Goal: Entertainment & Leisure: Consume media (video, audio)

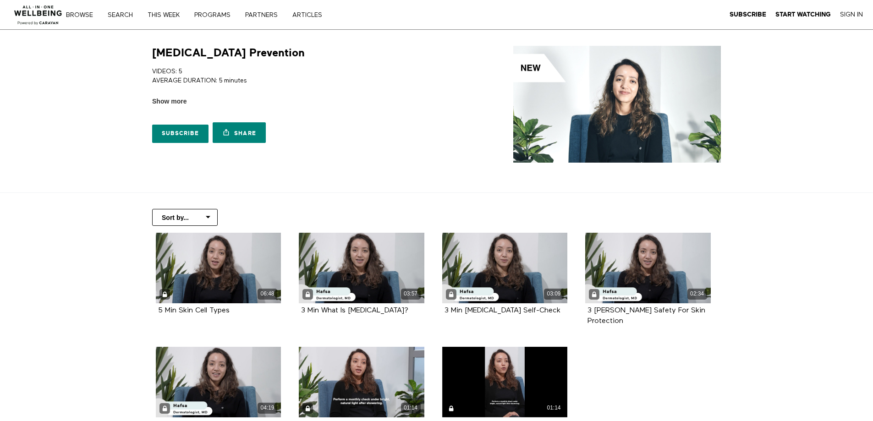
scroll to position [92, 0]
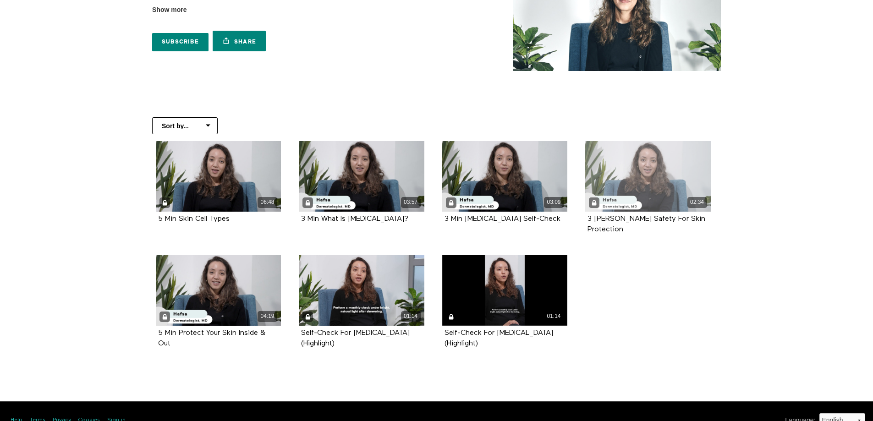
click at [658, 175] on div "02:34" at bounding box center [648, 176] width 126 height 71
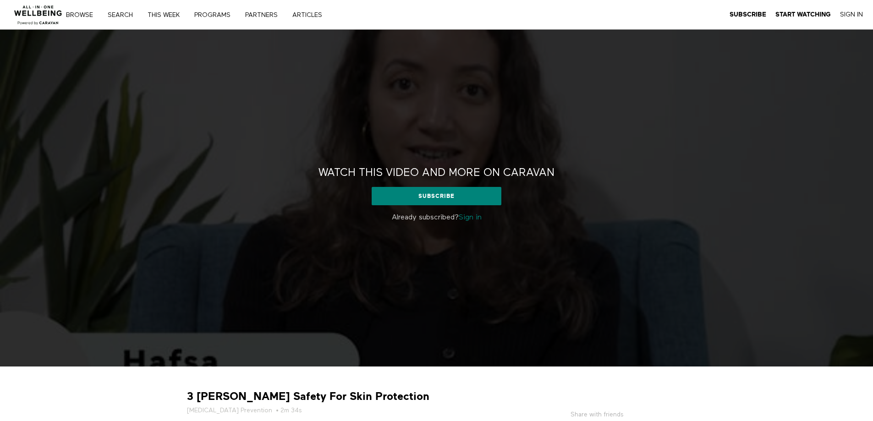
click at [468, 220] on link "Sign in" at bounding box center [470, 217] width 23 height 7
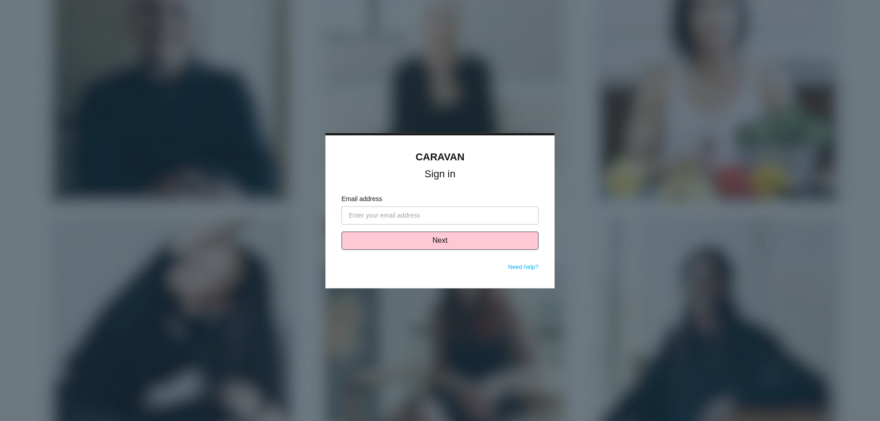
type input "laura.granados@vcc.org"
click at [407, 241] on button "Next" at bounding box center [439, 240] width 197 height 18
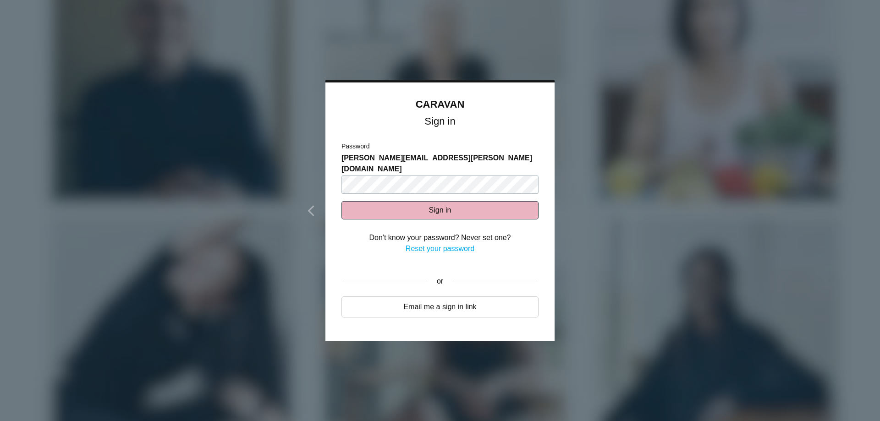
click at [425, 201] on button "Sign in" at bounding box center [439, 210] width 197 height 18
click at [428, 201] on button "Sign in" at bounding box center [439, 210] width 197 height 18
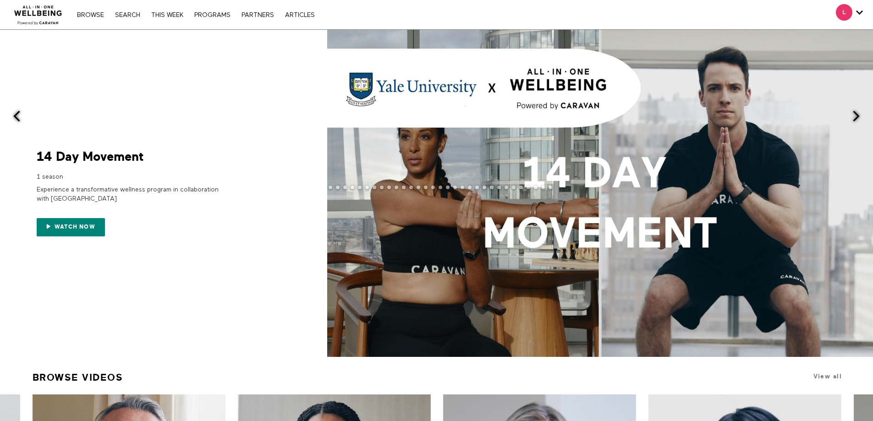
click at [859, 116] on span at bounding box center [856, 115] width 11 height 11
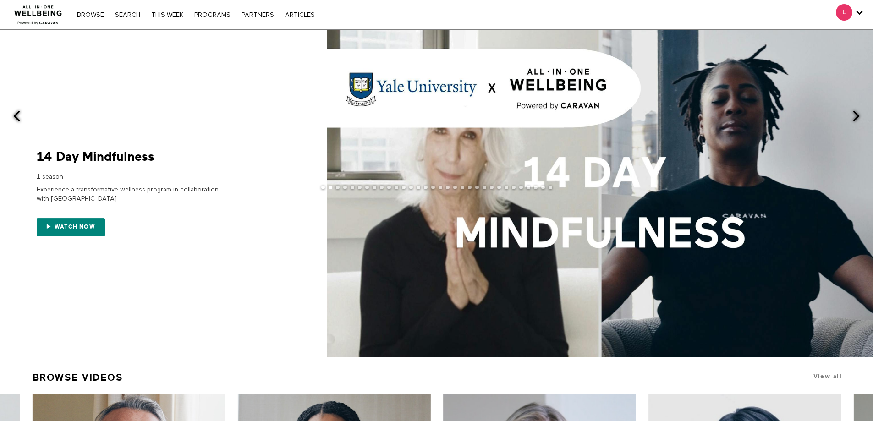
click at [859, 116] on span at bounding box center [856, 115] width 11 height 11
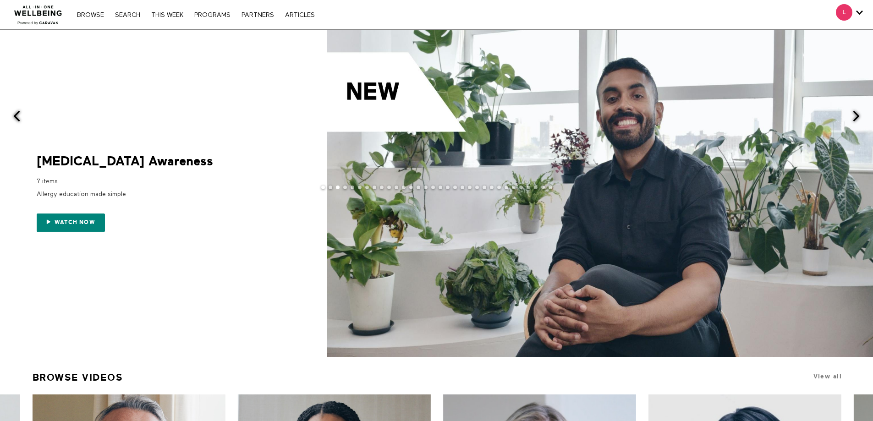
click at [859, 116] on span at bounding box center [856, 115] width 11 height 11
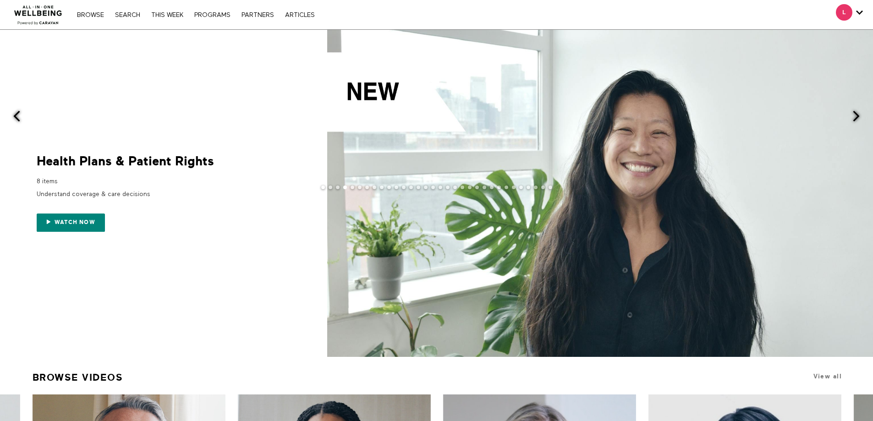
click at [859, 116] on span at bounding box center [856, 115] width 11 height 11
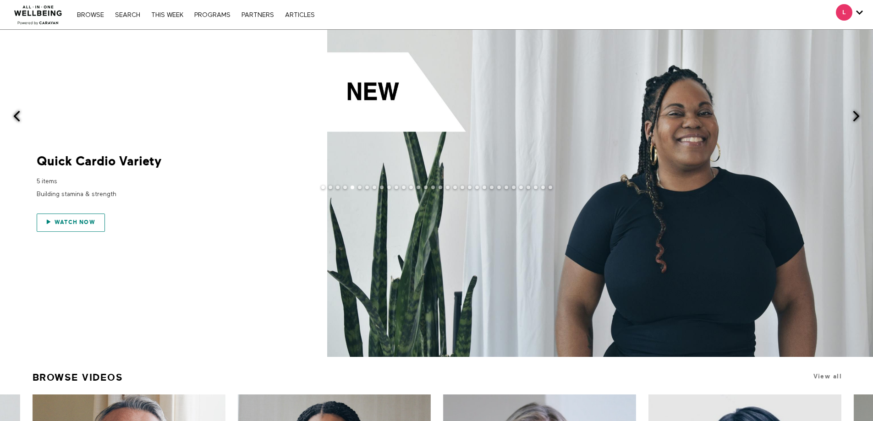
click at [88, 224] on span "Watch now" at bounding box center [75, 222] width 41 height 6
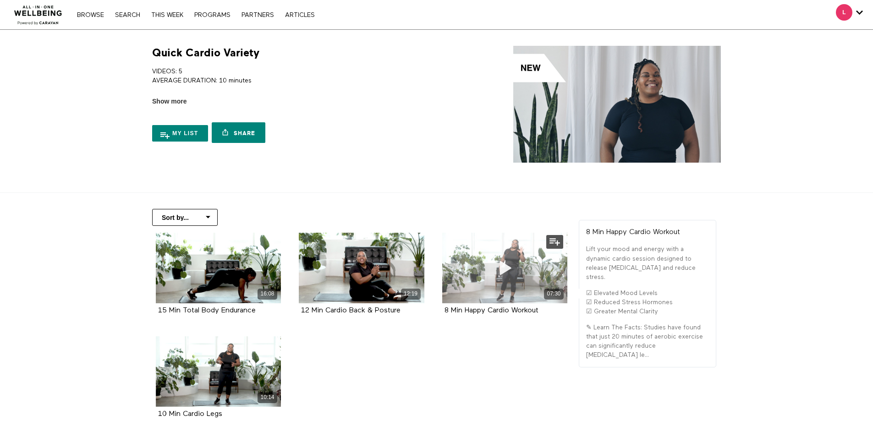
click at [507, 266] on icon at bounding box center [505, 268] width 28 height 16
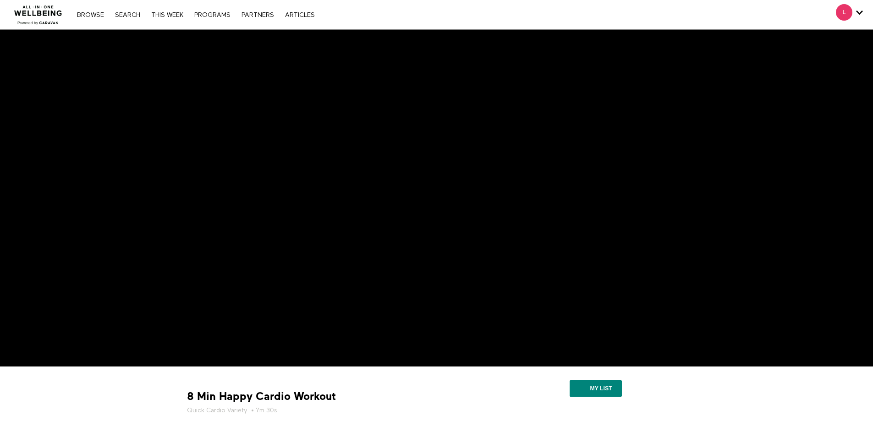
click at [49, 11] on img at bounding box center [38, 13] width 55 height 28
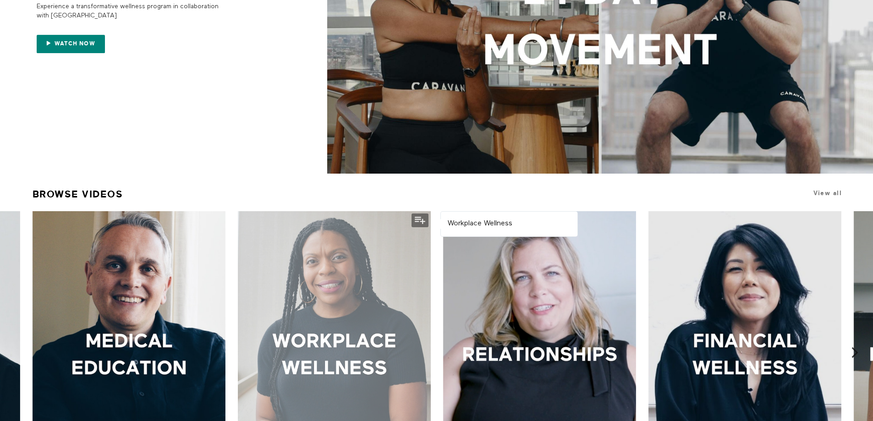
scroll to position [321, 0]
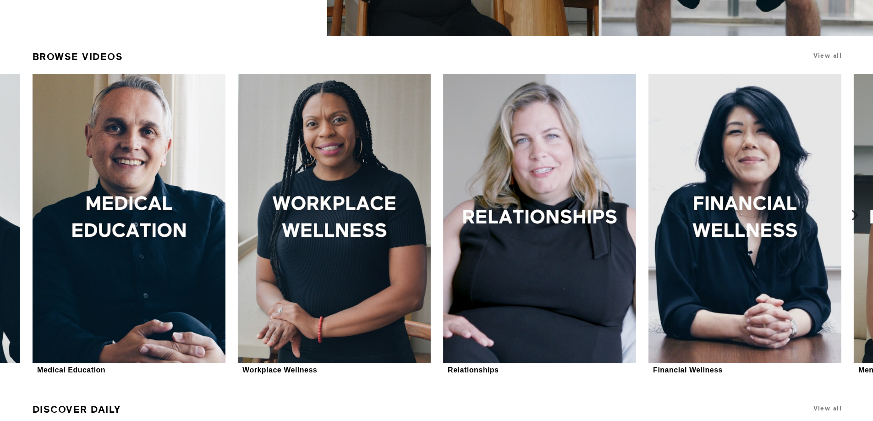
click at [861, 216] on icon at bounding box center [854, 214] width 11 height 11
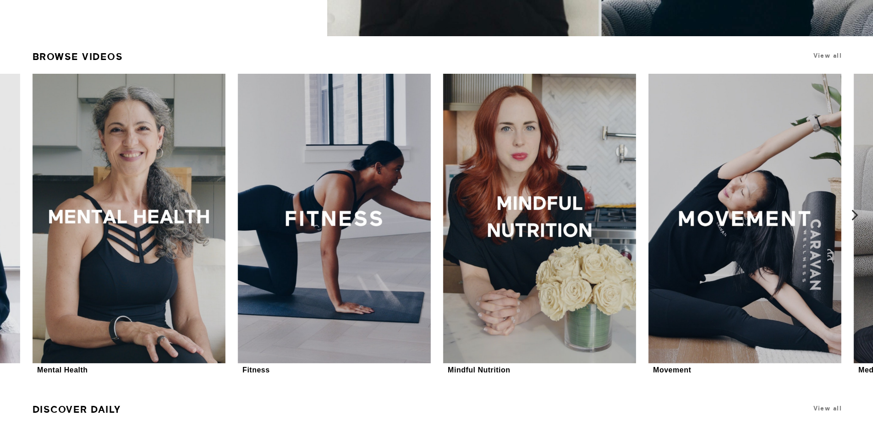
click at [854, 216] on icon at bounding box center [854, 214] width 11 height 11
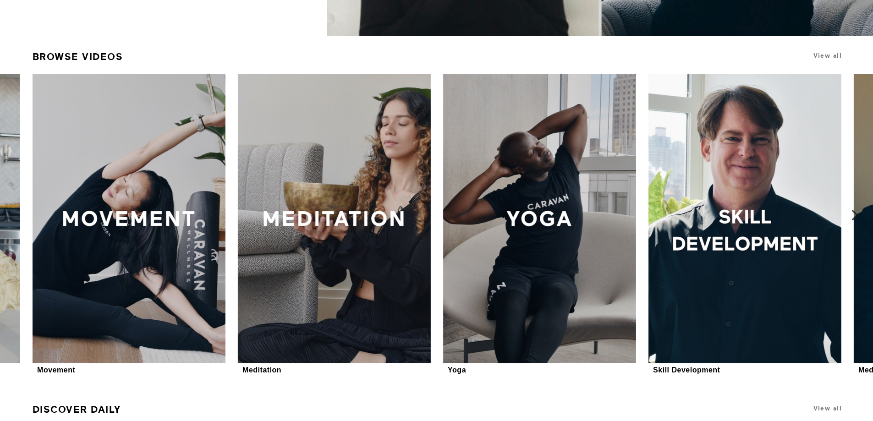
click at [854, 214] on icon at bounding box center [854, 214] width 11 height 11
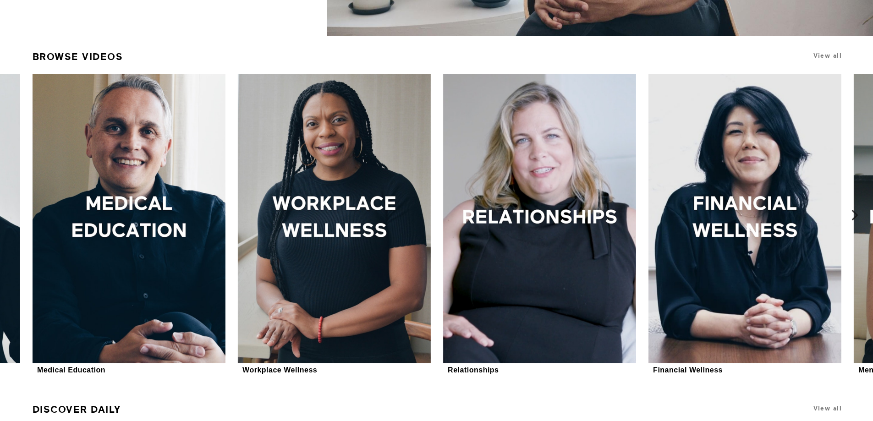
click at [854, 214] on icon at bounding box center [854, 214] width 11 height 11
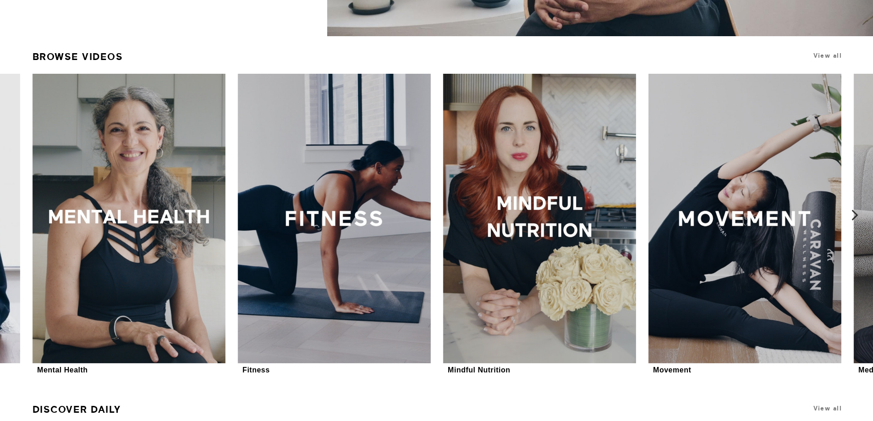
click at [854, 214] on icon at bounding box center [854, 214] width 11 height 11
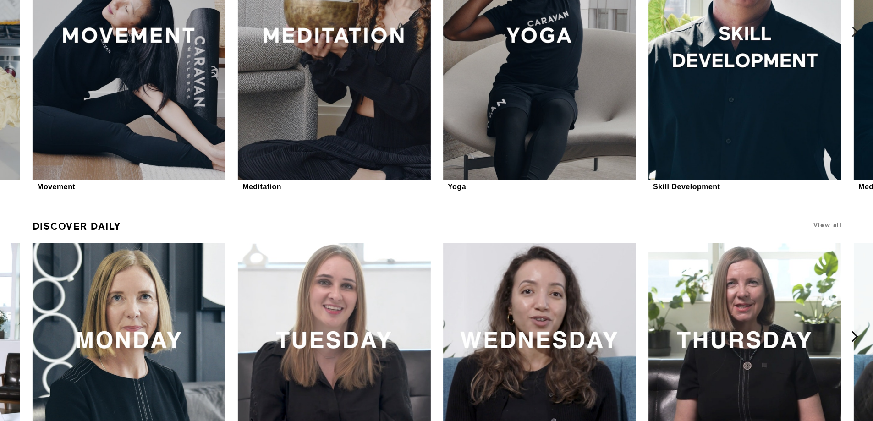
scroll to position [596, 0]
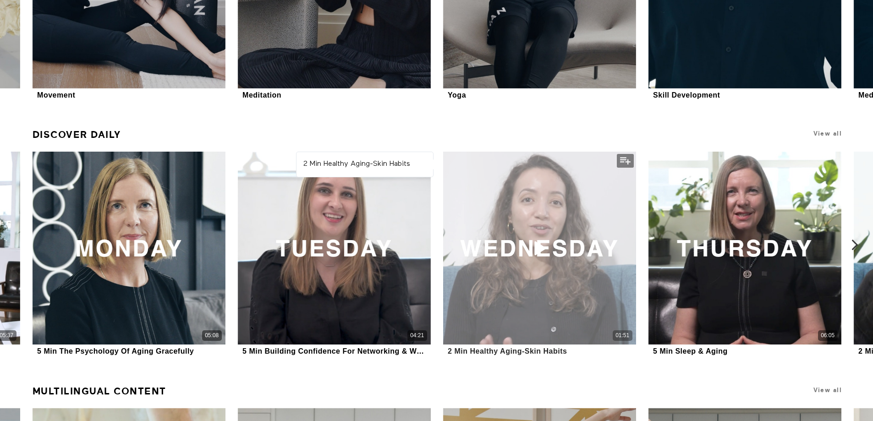
click at [540, 236] on div "01:51" at bounding box center [539, 248] width 193 height 193
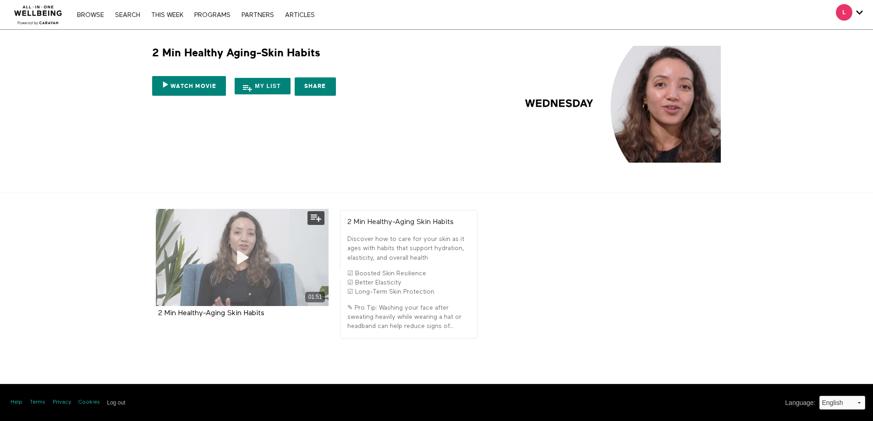
click at [240, 258] on icon at bounding box center [242, 258] width 28 height 16
